Goal: Information Seeking & Learning: Learn about a topic

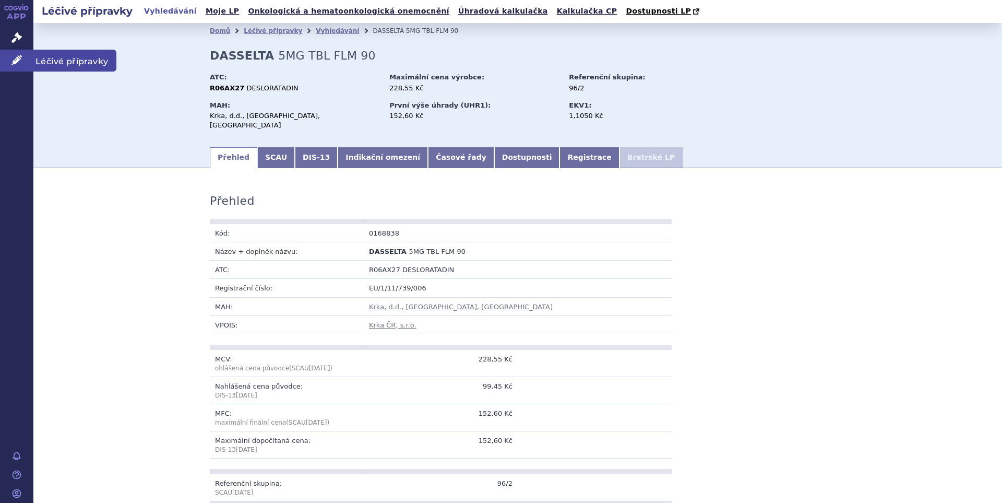
click at [18, 68] on link "Léčivé přípravky" at bounding box center [16, 61] width 33 height 22
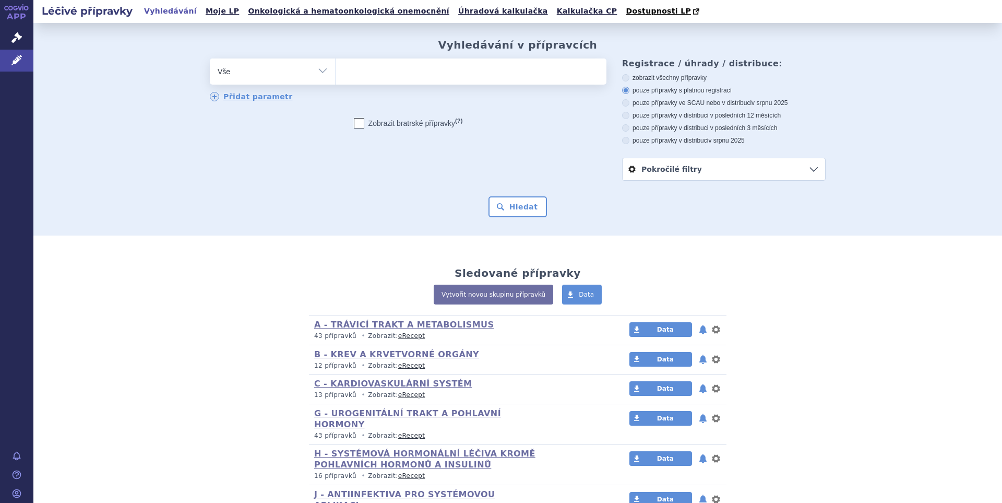
click at [375, 80] on ul at bounding box center [471, 69] width 271 height 22
click at [336, 80] on select at bounding box center [335, 71] width 1 height 26
paste input "C09BX01"
type input "C09BX01"
select select "C09BX01"
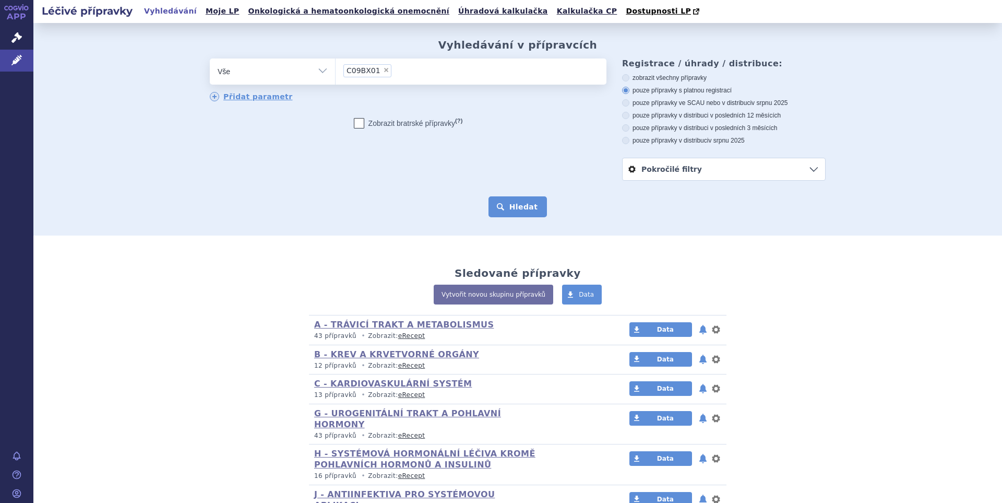
click at [533, 208] on button "Hledat" at bounding box center [518, 206] width 59 height 21
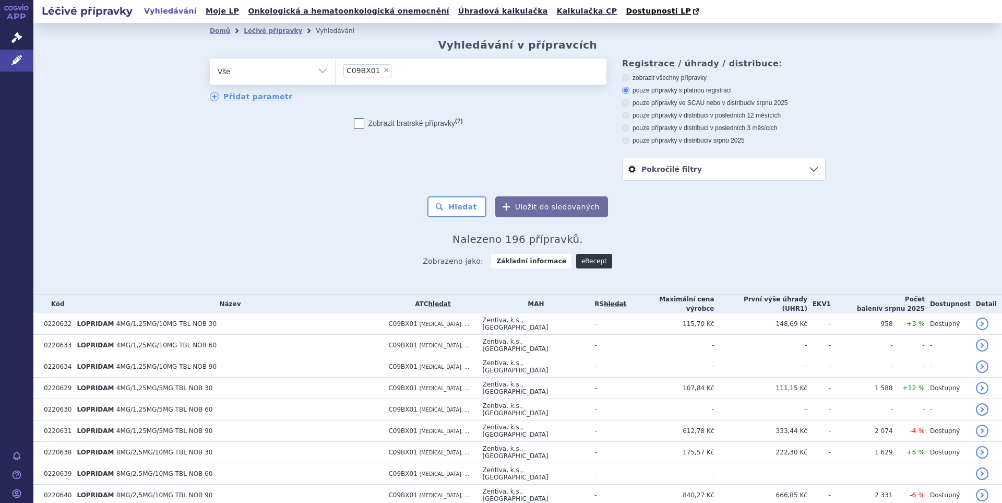
click at [583, 265] on link "eRecept" at bounding box center [594, 261] width 36 height 15
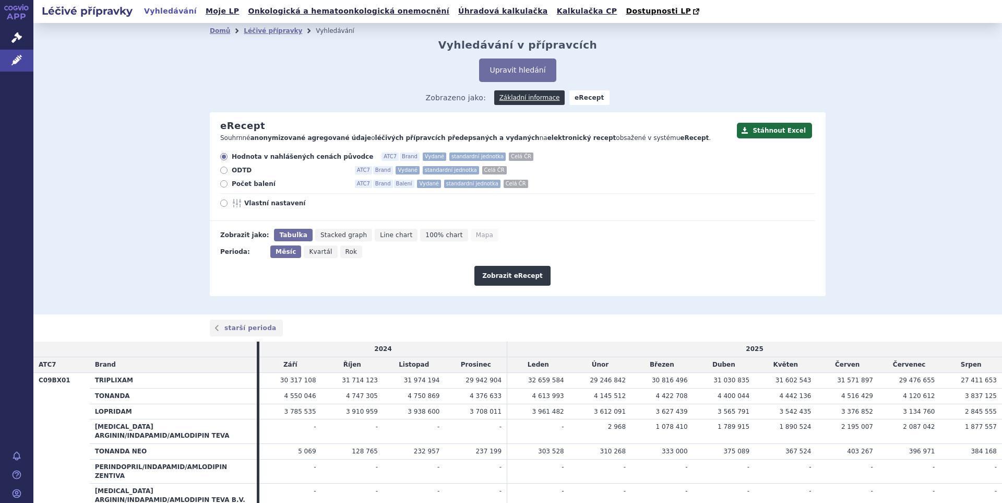
click at [252, 204] on span "Vlastní nastavení" at bounding box center [301, 203] width 115 height 8
click at [228, 204] on input "Vlastní nastavení" at bounding box center [224, 204] width 7 height 7
radio input "true"
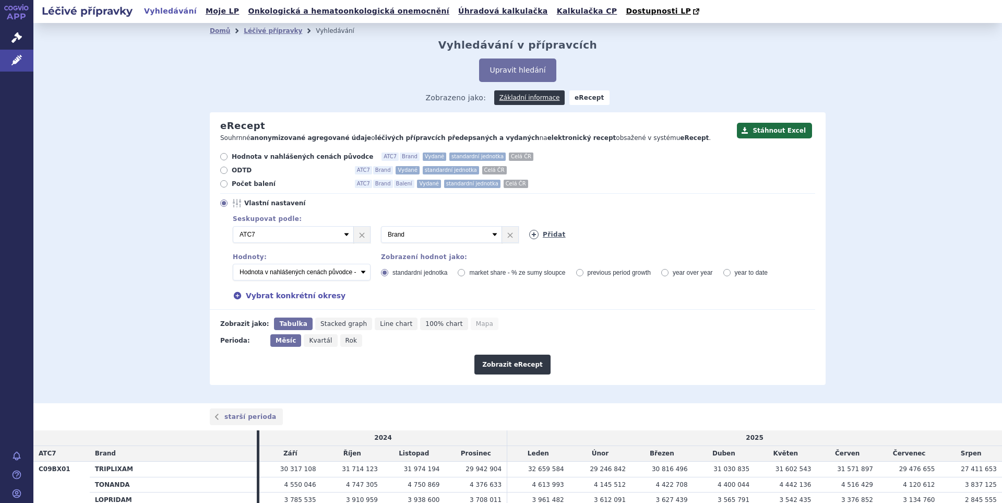
click at [549, 235] on link "Přidat" at bounding box center [547, 234] width 37 height 9
click at [630, 239] on select "Vyberte groupování ATC3 ATC5 ATC7 Brand Balení Síla Forma SÚKL kód MAH VPOIS Re…" at bounding box center [589, 234] width 121 height 17
select select "districtName"
click at [529, 227] on select "Vyberte groupování ATC3 ATC5 ATC7 Brand Balení Síla Forma SÚKL kód MAH VPOIS Re…" at bounding box center [589, 234] width 121 height 17
click at [360, 274] on select "Počet balení - vydané Hodnota v nahlášených cenách původce - vydané [DIS-13] Ho…" at bounding box center [302, 272] width 138 height 17
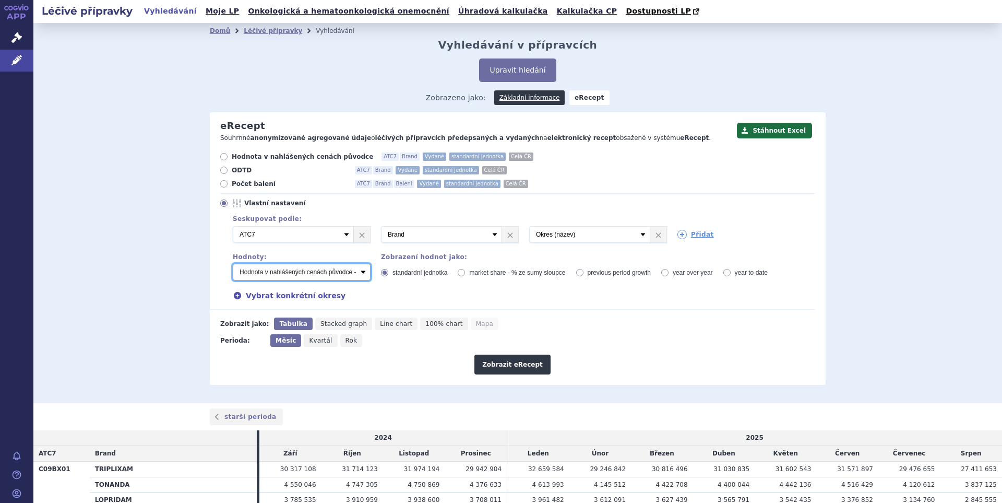
select select "predepsanePackages"
click at [233, 264] on select "Počet balení - vydané Hodnota v nahlášených cenách původce - vydané [DIS-13] Ho…" at bounding box center [302, 272] width 138 height 17
click at [518, 364] on button "Zobrazit eRecept" at bounding box center [513, 364] width 76 height 20
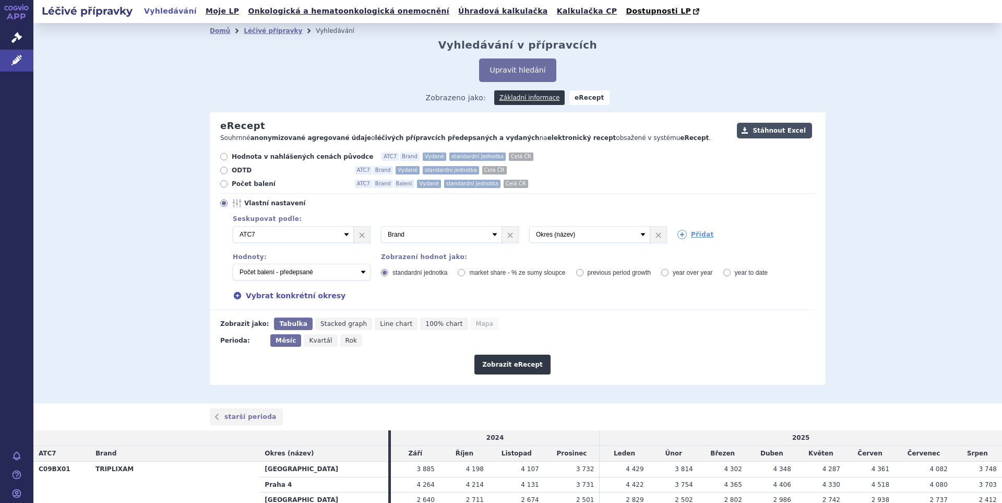
click at [772, 136] on button "Stáhnout Excel" at bounding box center [774, 131] width 75 height 16
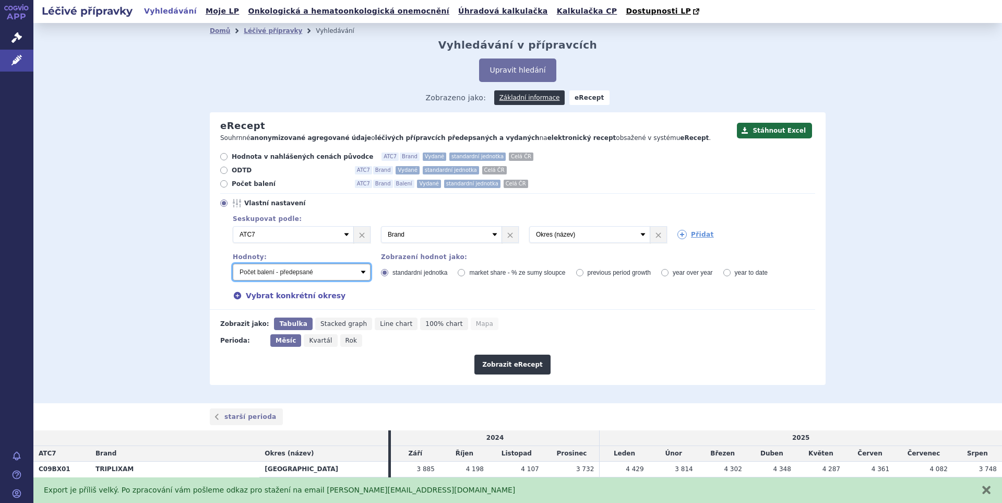
click at [360, 274] on select "Počet balení - vydané Hodnota v nahlášených cenách původce - vydané [DIS-13] Ho…" at bounding box center [302, 272] width 138 height 17
select select "vydanePackages"
click at [233, 264] on select "Počet balení - vydané Hodnota v nahlášených cenách původce - vydané [DIS-13] Ho…" at bounding box center [302, 272] width 138 height 17
click at [508, 365] on button "Zobrazit eRecept" at bounding box center [513, 364] width 76 height 20
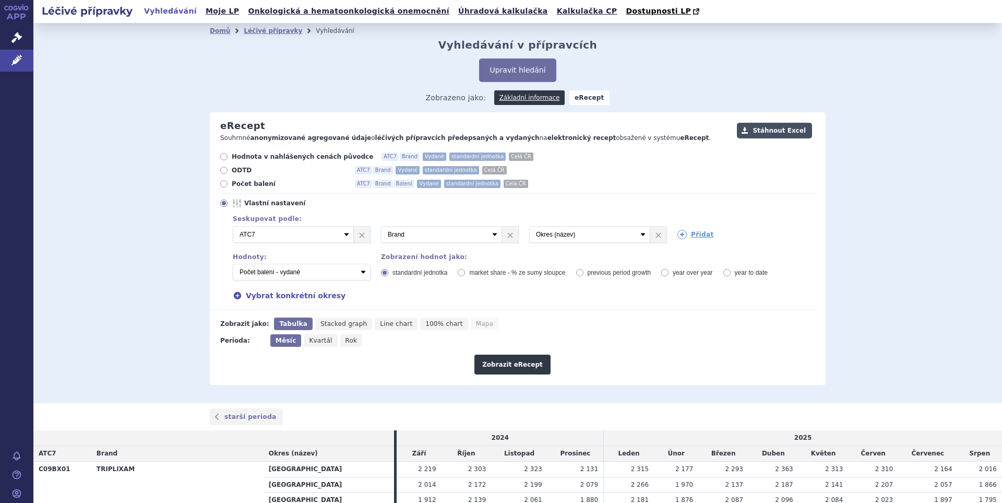
click at [773, 132] on button "Stáhnout Excel" at bounding box center [774, 131] width 75 height 16
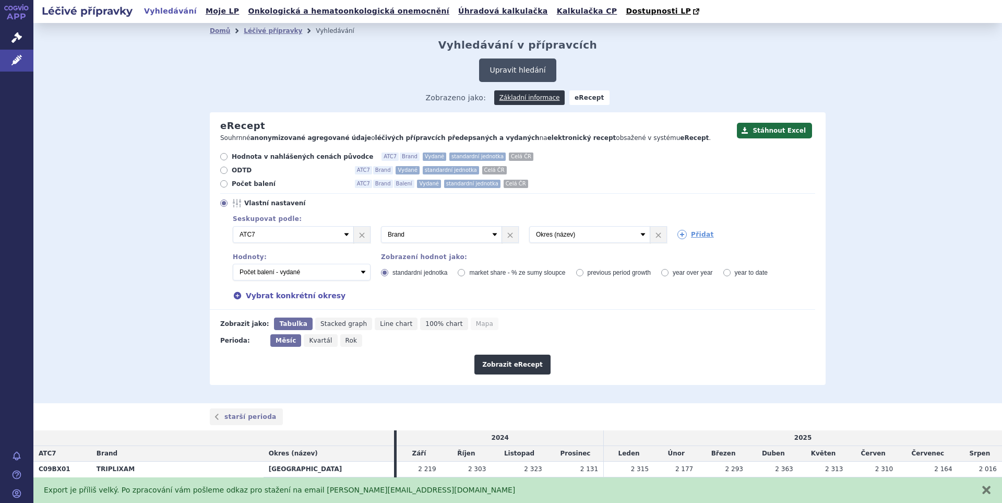
click at [519, 75] on button "Upravit hledání" at bounding box center [517, 69] width 77 height 23
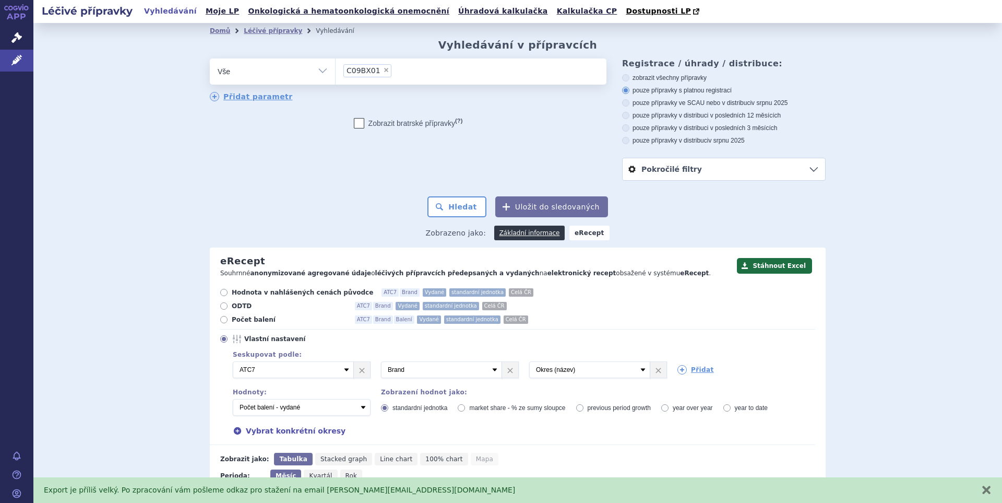
click at [383, 72] on span "×" at bounding box center [386, 70] width 6 height 6
click at [336, 72] on select "C09BX01" at bounding box center [335, 71] width 1 height 26
select select
type input "C09BB04"
select select "C09BB04"
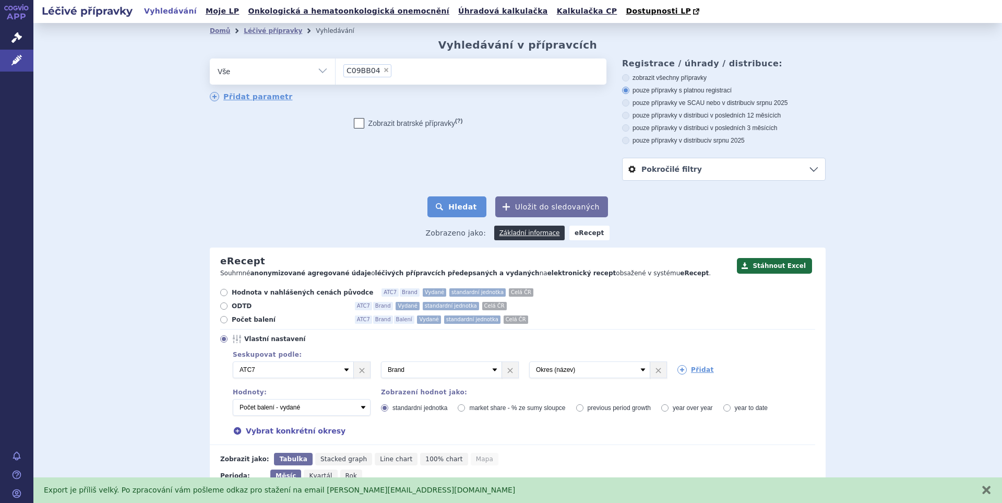
click at [457, 206] on button "Hledat" at bounding box center [457, 206] width 59 height 21
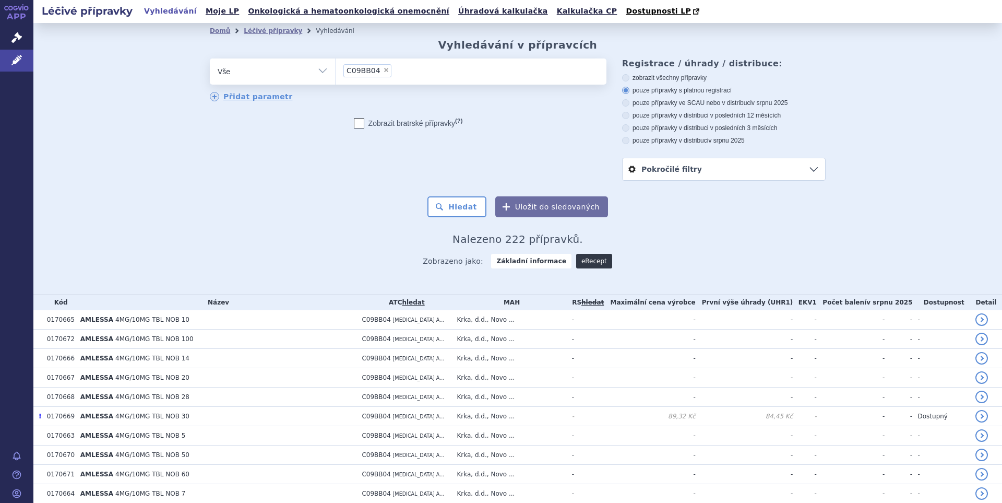
click at [588, 260] on link "eRecept" at bounding box center [594, 261] width 36 height 15
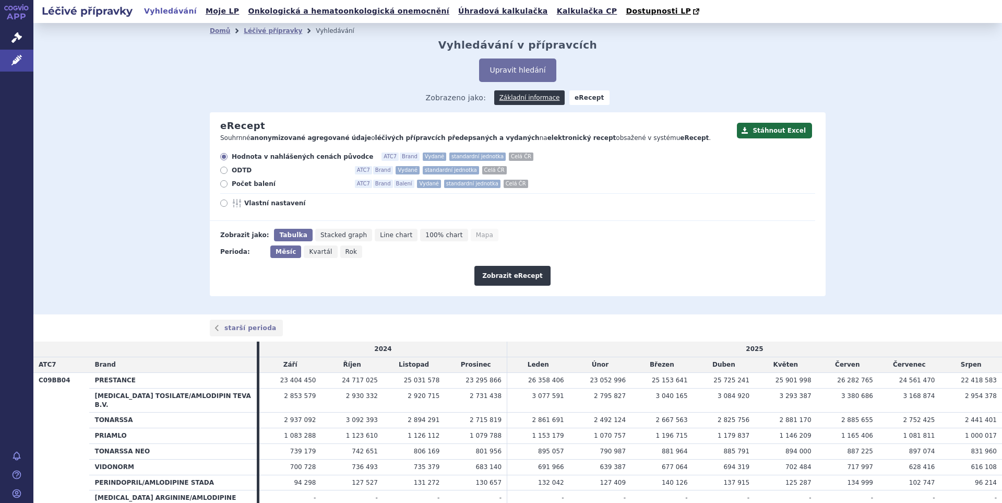
click at [265, 204] on span "Vlastní nastavení" at bounding box center [301, 203] width 115 height 8
click at [228, 204] on input "Vlastní nastavení" at bounding box center [224, 204] width 7 height 7
radio input "true"
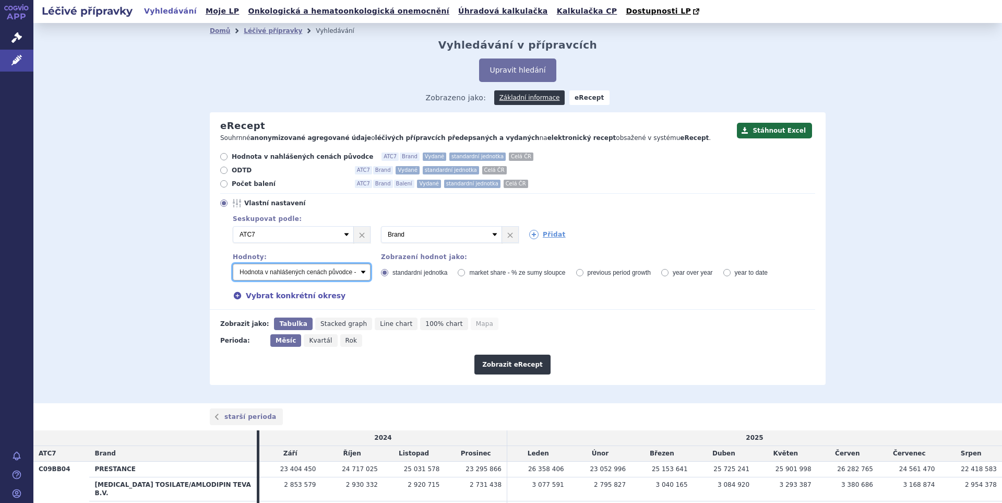
click at [360, 268] on select "Počet balení - vydané Hodnota v nahlášených cenách původce - vydané [DIS-13] Ho…" at bounding box center [302, 272] width 138 height 17
select select "predepsanePackages"
click at [233, 264] on select "Počet balení - vydané Hodnota v nahlášených cenách původce - vydané [DIS-13] Ho…" at bounding box center [302, 272] width 138 height 17
click at [515, 366] on button "Zobrazit eRecept" at bounding box center [513, 364] width 76 height 20
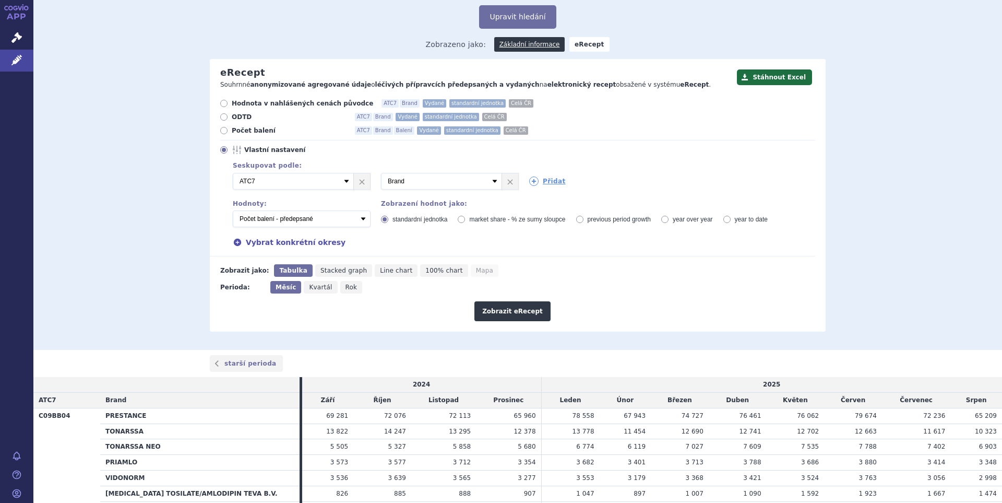
scroll to position [69, 0]
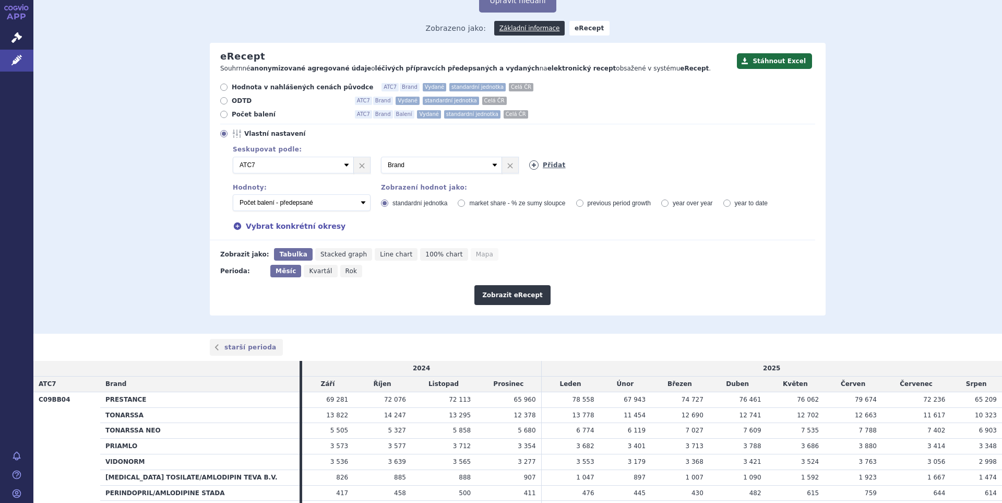
click at [542, 164] on link "Přidat" at bounding box center [547, 164] width 37 height 9
click at [639, 168] on select "Vyberte groupování ATC3 ATC5 ATC7 Brand Balení Síla Forma SÚKL kód MAH VPOIS Re…" at bounding box center [589, 165] width 121 height 17
select select "districtName"
click at [529, 157] on select "Vyberte groupování ATC3 ATC5 ATC7 Brand Balení Síla Forma SÚKL kód MAH VPOIS Re…" at bounding box center [589, 165] width 121 height 17
click at [510, 289] on button "Zobrazit eRecept" at bounding box center [513, 295] width 76 height 20
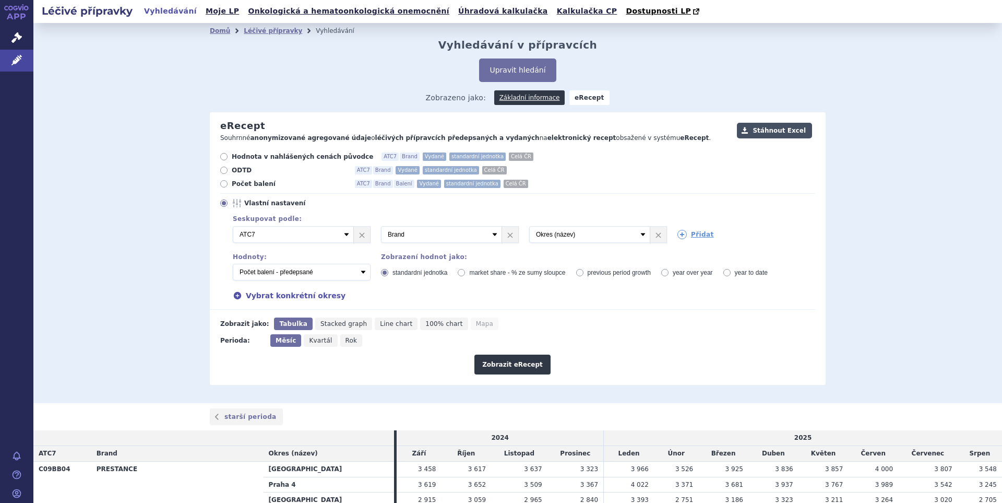
click at [764, 135] on button "Stáhnout Excel" at bounding box center [774, 131] width 75 height 16
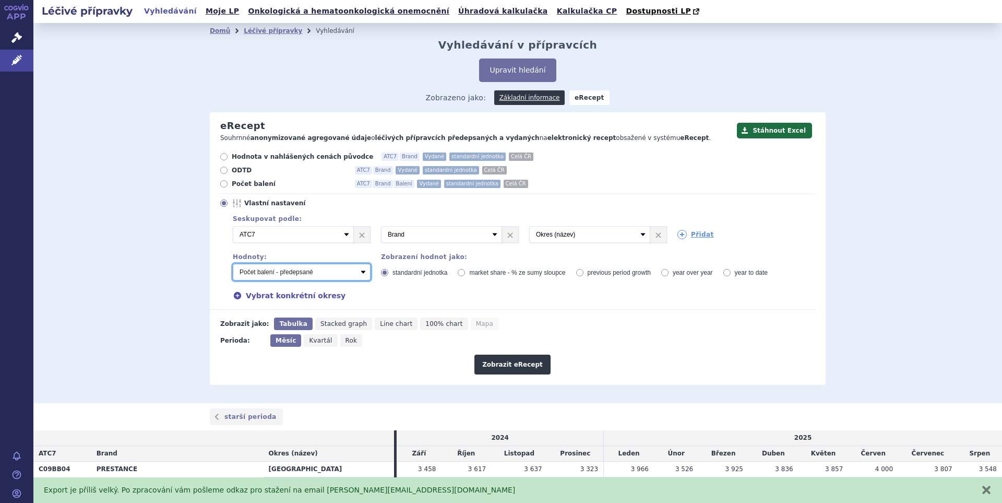
click at [361, 274] on select "Počet balení - vydané Hodnota v nahlášených cenách původce - vydané [DIS-13] Ho…" at bounding box center [302, 272] width 138 height 17
select select "vydanePackages"
click at [233, 264] on select "Počet balení - vydané Hodnota v nahlášených cenách původce - vydané [DIS-13] Ho…" at bounding box center [302, 272] width 138 height 17
click at [514, 367] on button "Zobrazit eRecept" at bounding box center [513, 364] width 76 height 20
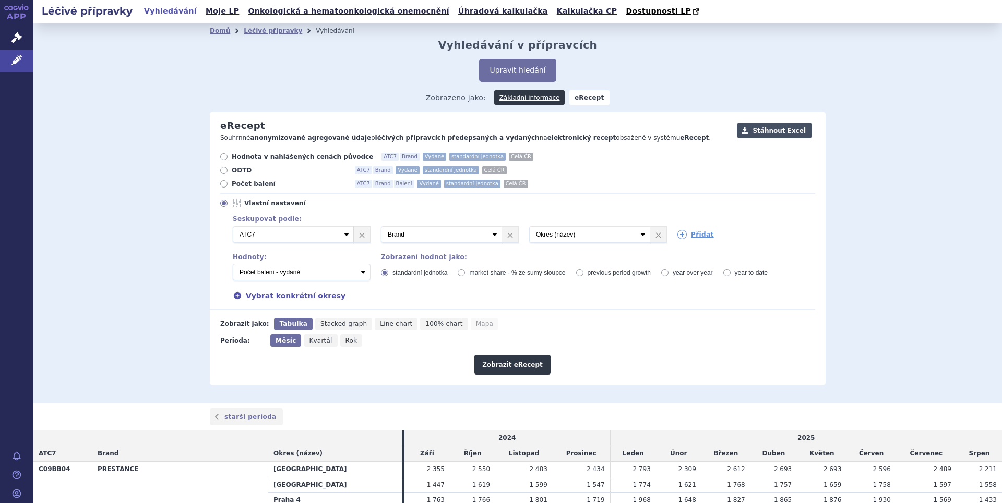
click at [788, 129] on button "Stáhnout Excel" at bounding box center [774, 131] width 75 height 16
